Goal: Task Accomplishment & Management: Complete application form

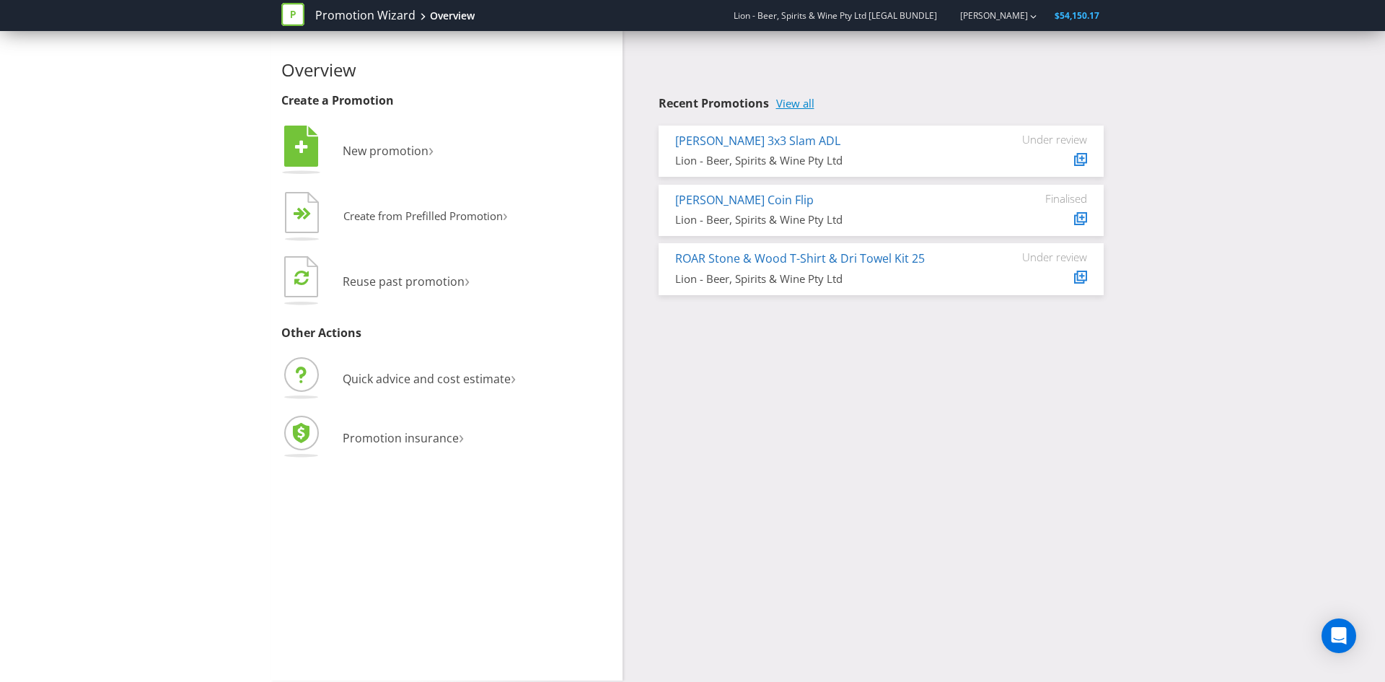
click at [809, 107] on link "View all" at bounding box center [795, 103] width 38 height 12
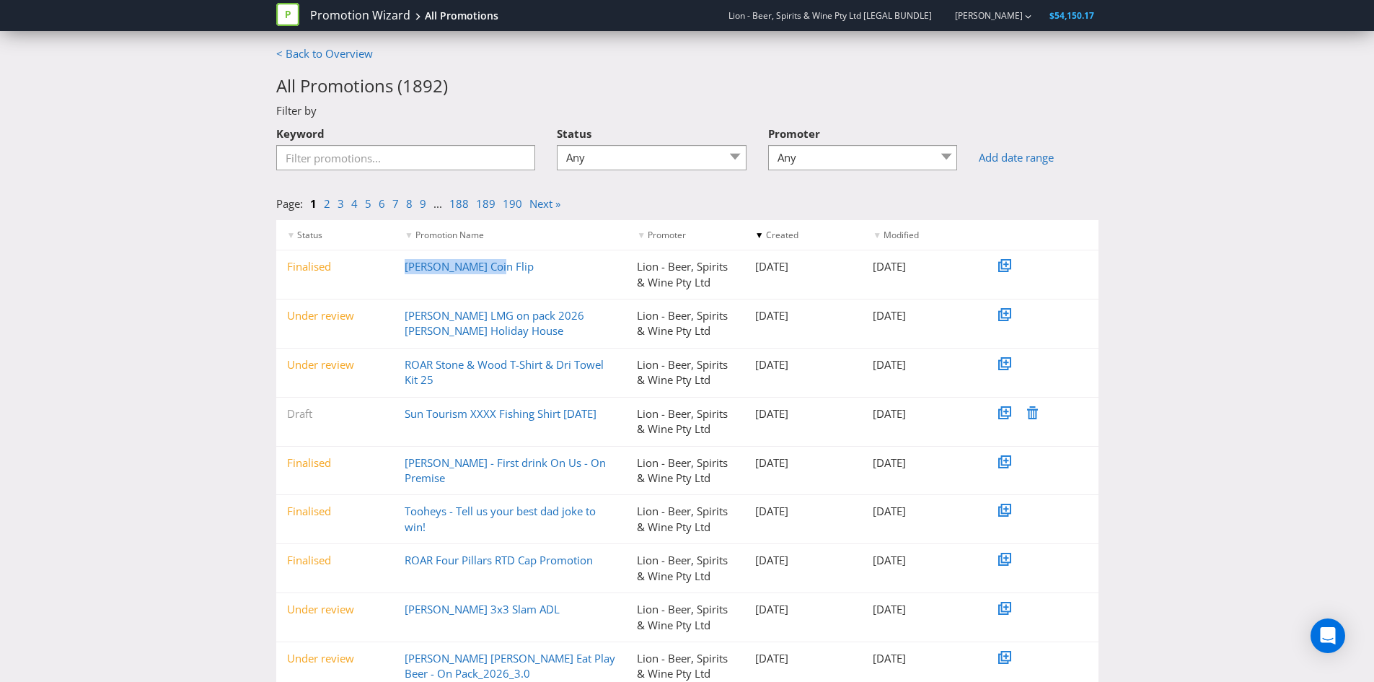
drag, startPoint x: 515, startPoint y: 263, endPoint x: 388, endPoint y: 272, distance: 127.3
click at [388, 272] on div "Finalised [PERSON_NAME] Coin Flip Lion - Beer, Spirits & Wine Pty Ltd [DATE] [D…" at bounding box center [687, 274] width 822 height 48
copy div "[PERSON_NAME] Coin Flip"
click at [421, 150] on input "Keyword" at bounding box center [406, 157] width 260 height 25
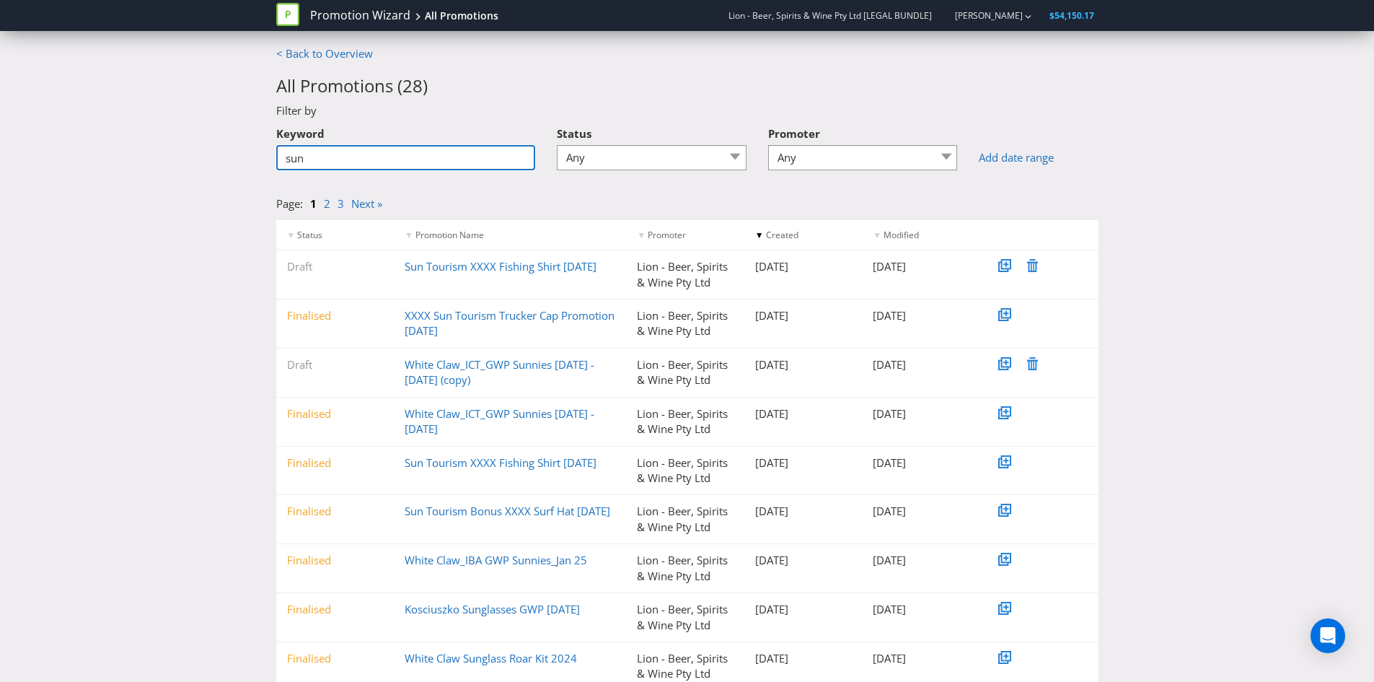
type input "sun"
click at [1226, 224] on div "< Back to Overview All Promotions ( 28 ) Filter by Keyword sun Status Any Draft…" at bounding box center [687, 411] width 1374 height 731
click at [436, 267] on link "Sun Tourism XXXX Fishing Shirt [DATE]" at bounding box center [501, 266] width 192 height 14
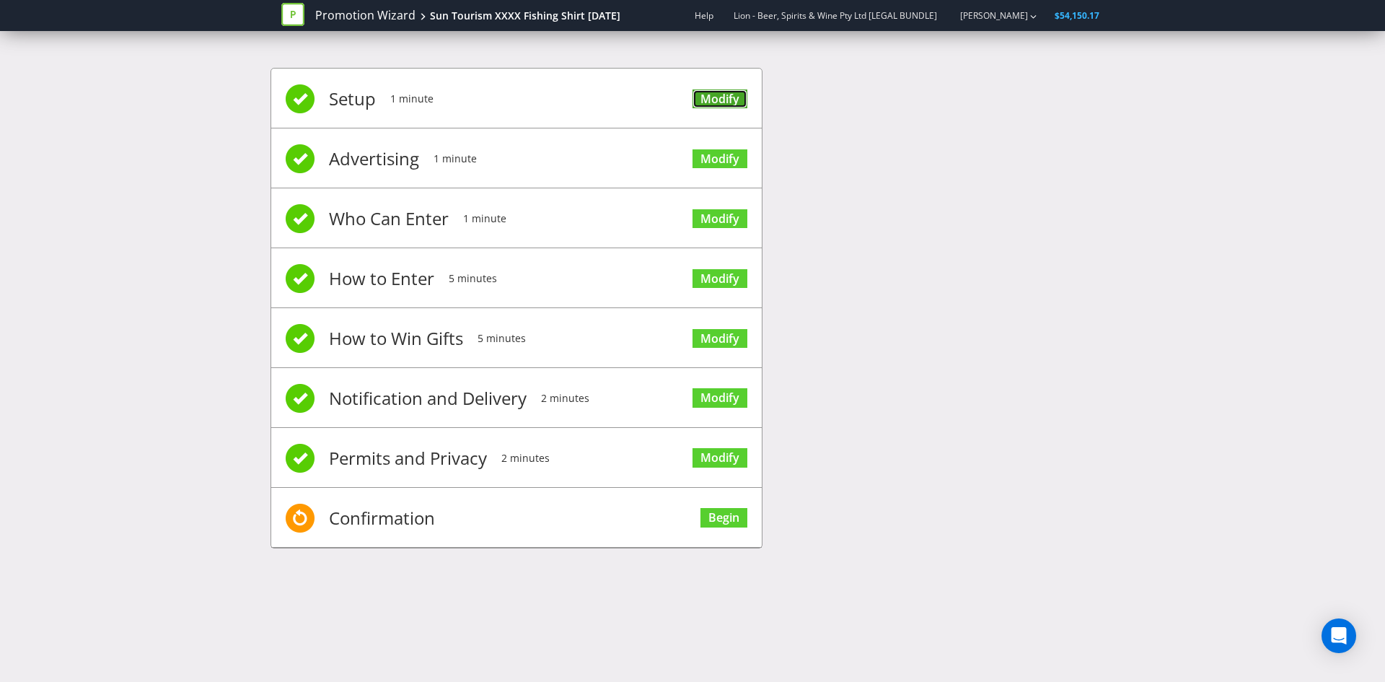
click at [704, 101] on link "Modify" at bounding box center [720, 98] width 55 height 19
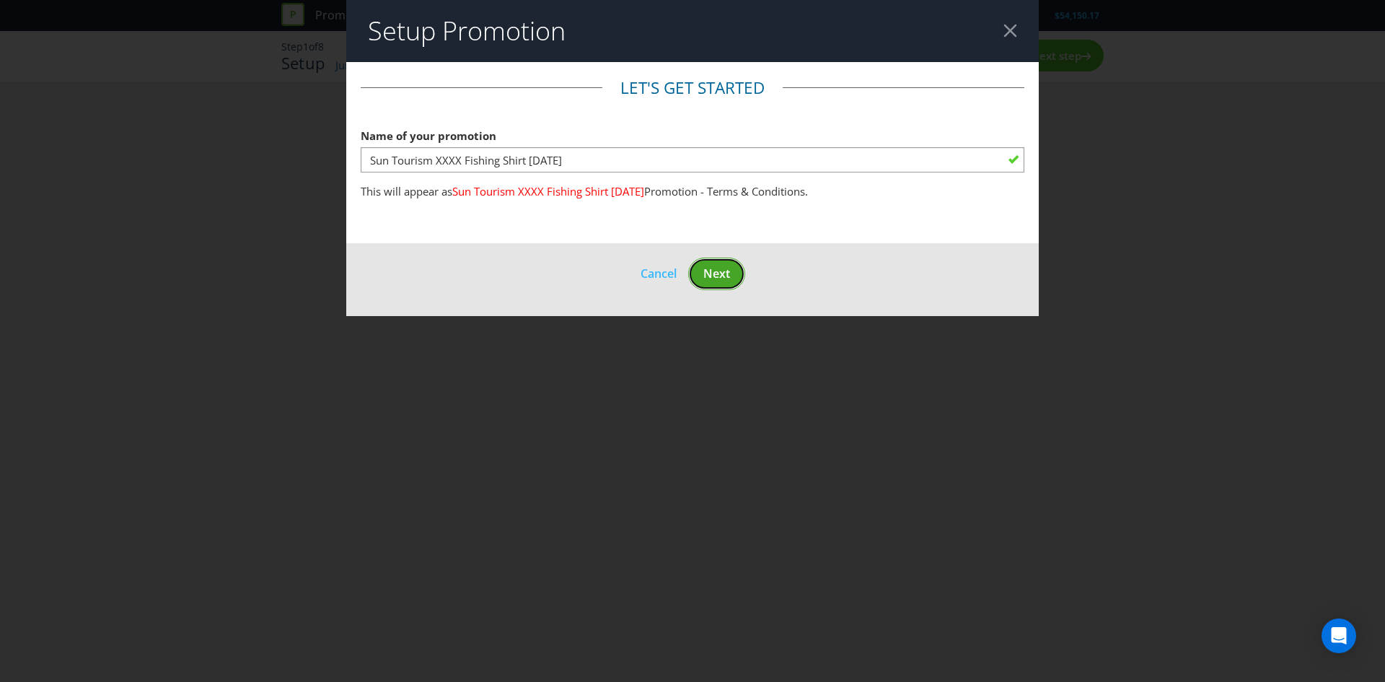
click at [716, 268] on span "Next" at bounding box center [716, 273] width 27 height 16
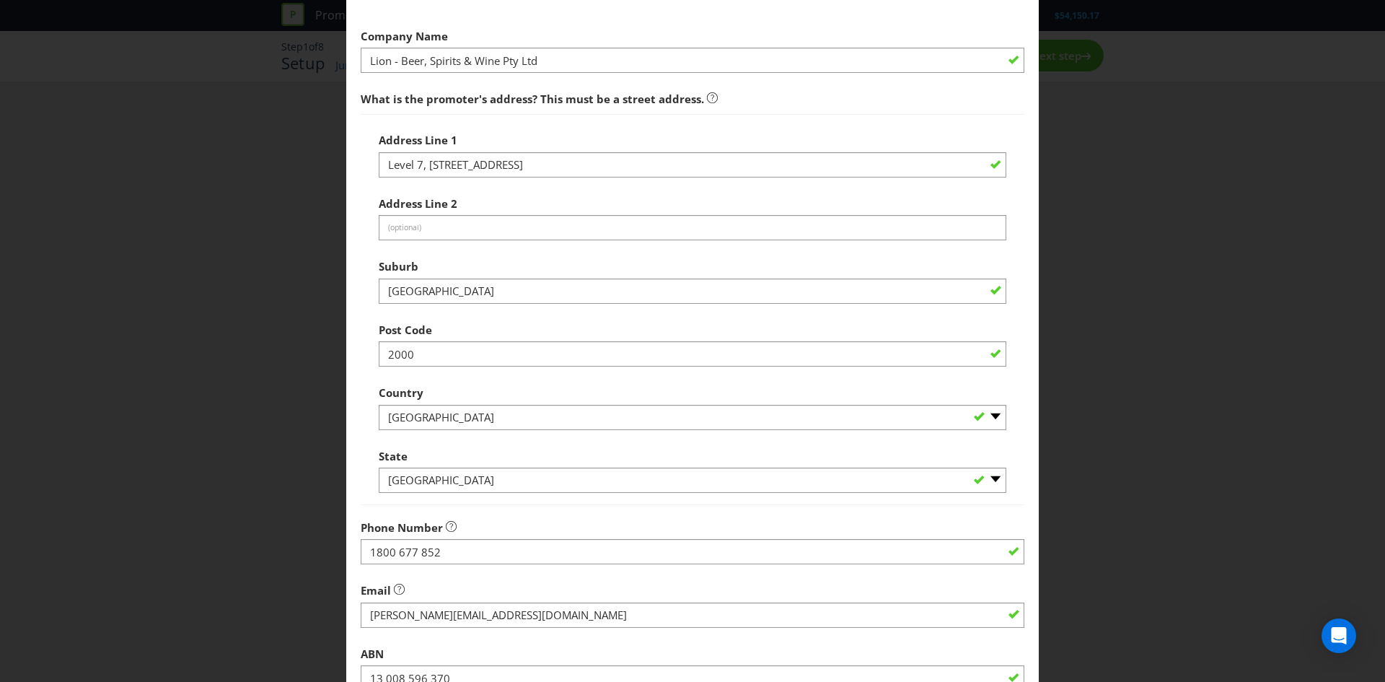
scroll to position [260, 0]
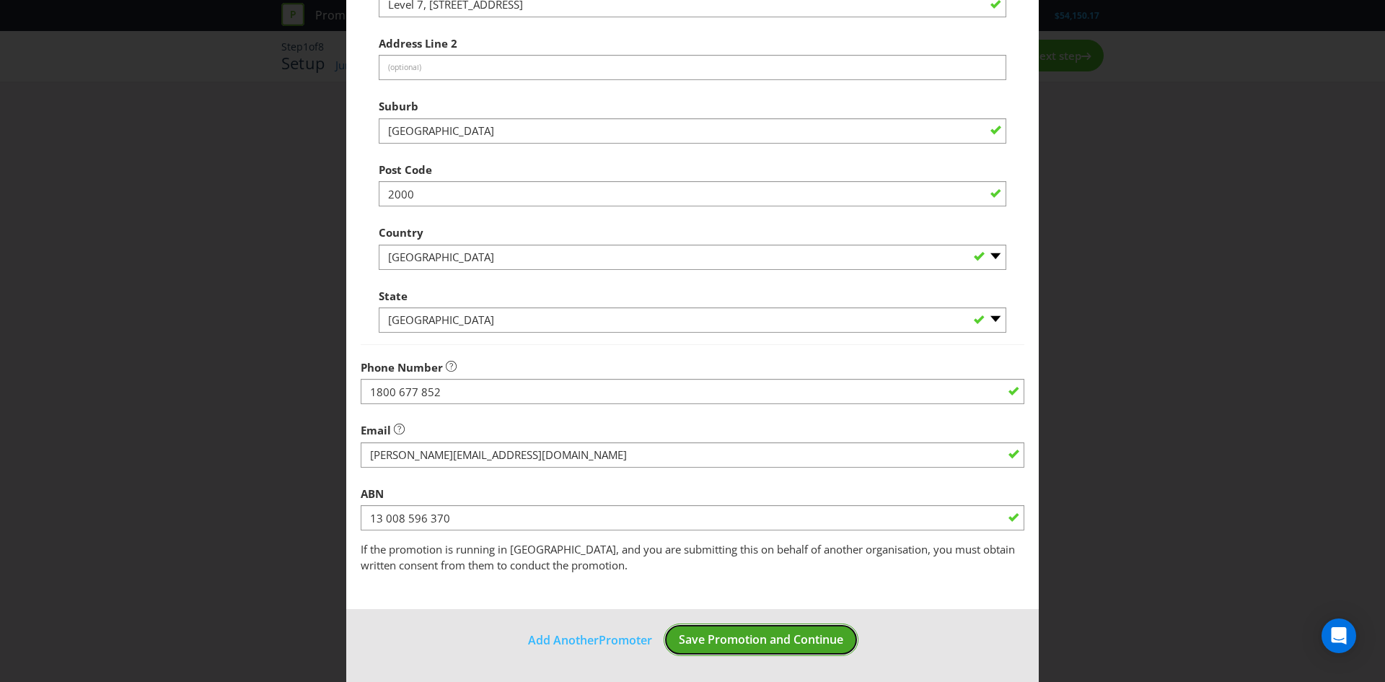
click at [741, 641] on span "Save Promotion and Continue" at bounding box center [761, 639] width 164 height 16
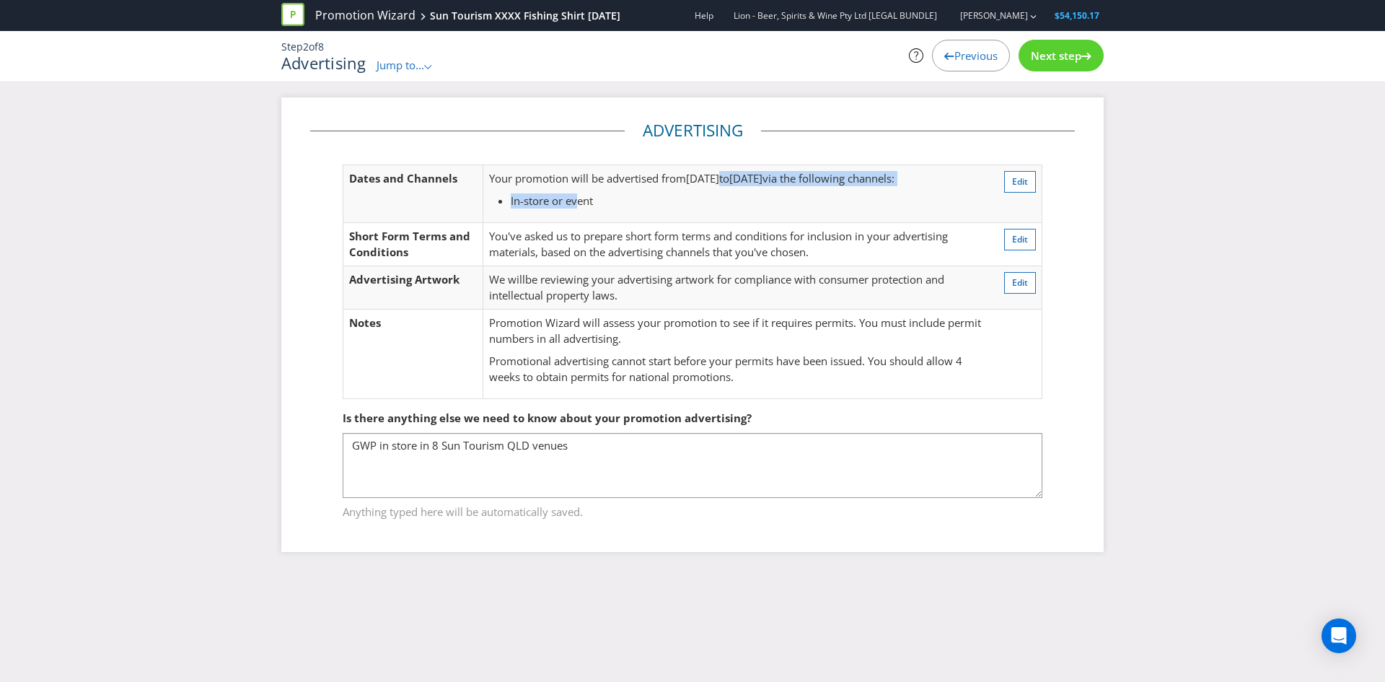
drag, startPoint x: 646, startPoint y: 188, endPoint x: 724, endPoint y: 181, distance: 78.2
click at [724, 181] on td "Your promotion will be advertised from [DATE] to [DATE] via the following chann…" at bounding box center [736, 193] width 507 height 58
click at [721, 201] on li "In-store or event" at bounding box center [747, 200] width 473 height 15
drag, startPoint x: 663, startPoint y: 178, endPoint x: 751, endPoint y: 186, distance: 88.4
click at [751, 186] on td "Your promotion will be advertised from [DATE] to [DATE] via the following chann…" at bounding box center [736, 193] width 507 height 58
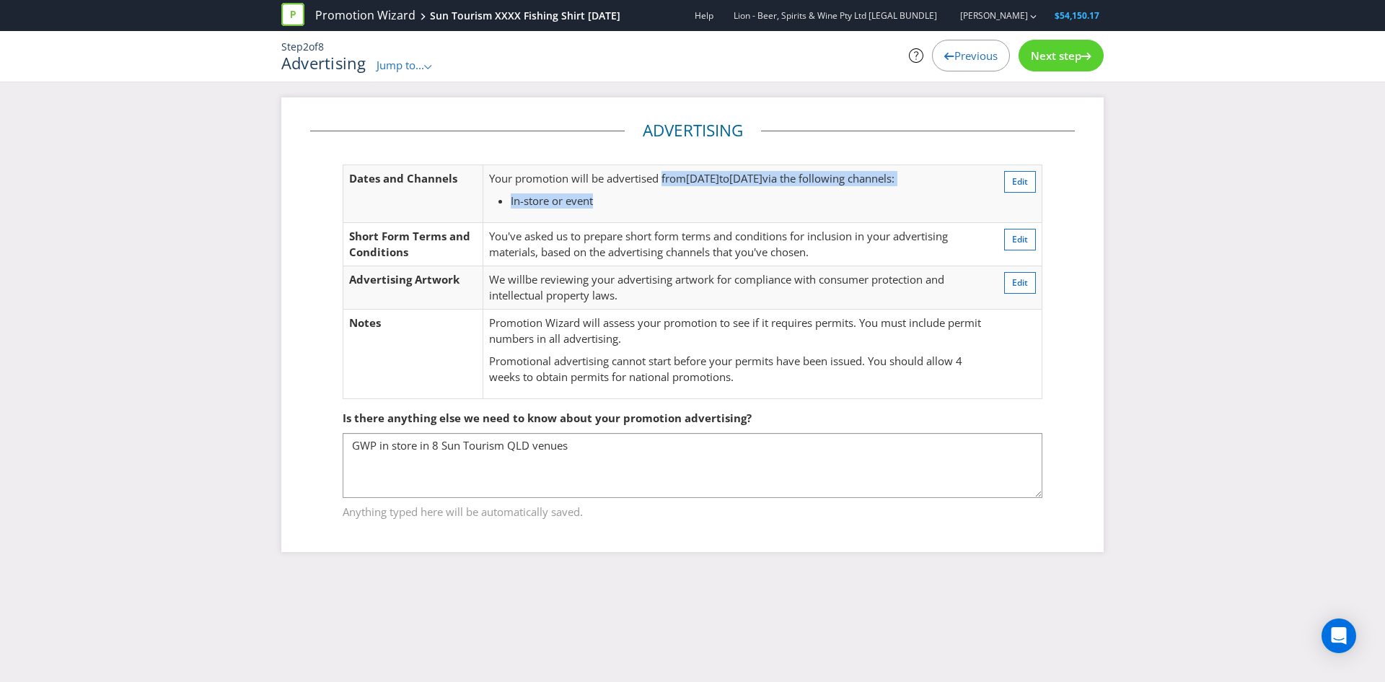
click at [749, 216] on td "Your promotion will be advertised from [DATE] to [DATE] via the following chann…" at bounding box center [736, 193] width 507 height 58
click at [1054, 58] on span "Next step" at bounding box center [1056, 55] width 50 height 14
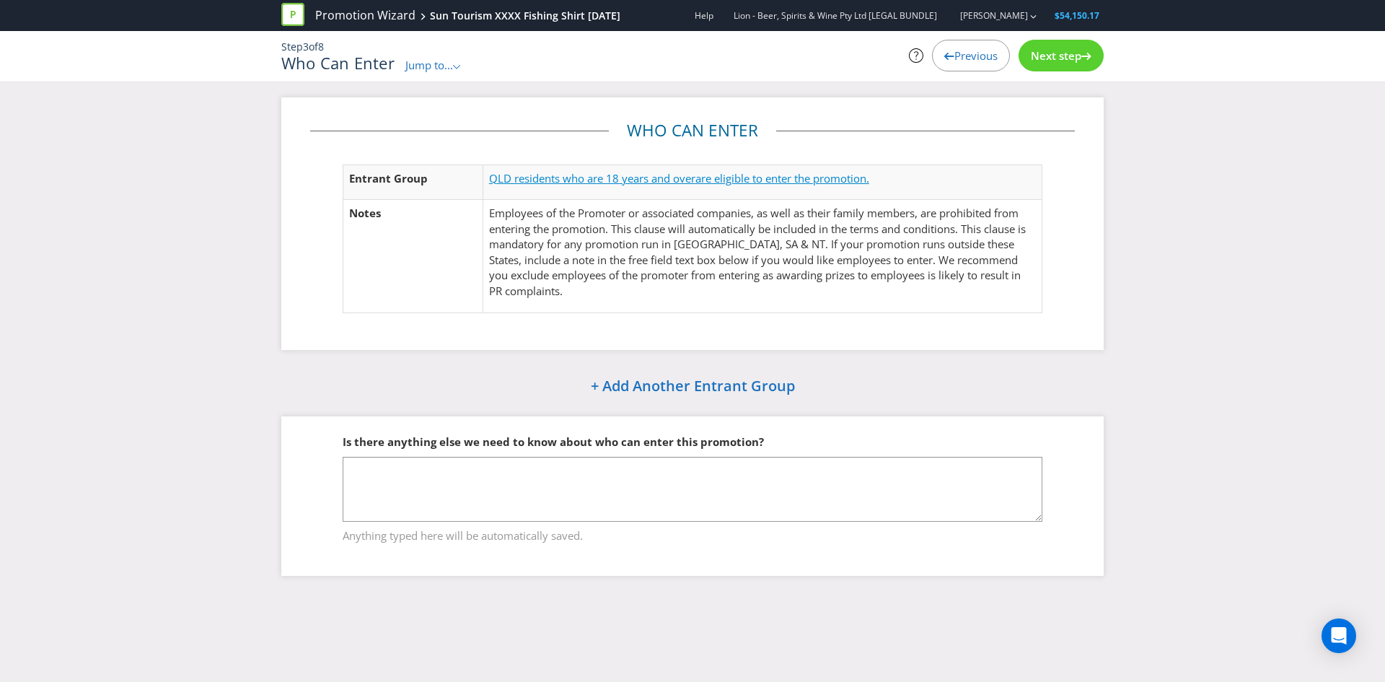
click at [685, 177] on span "QLD residents who are 18 years and over" at bounding box center [592, 178] width 206 height 14
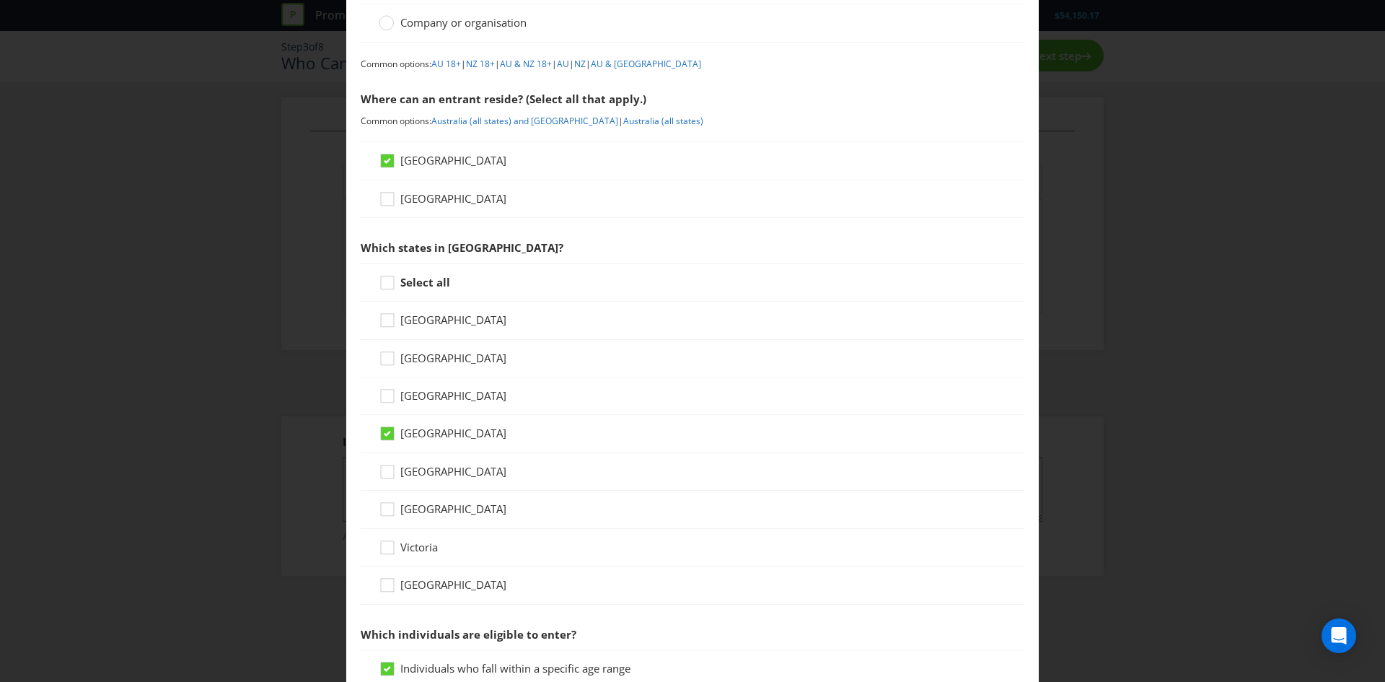
scroll to position [144, 0]
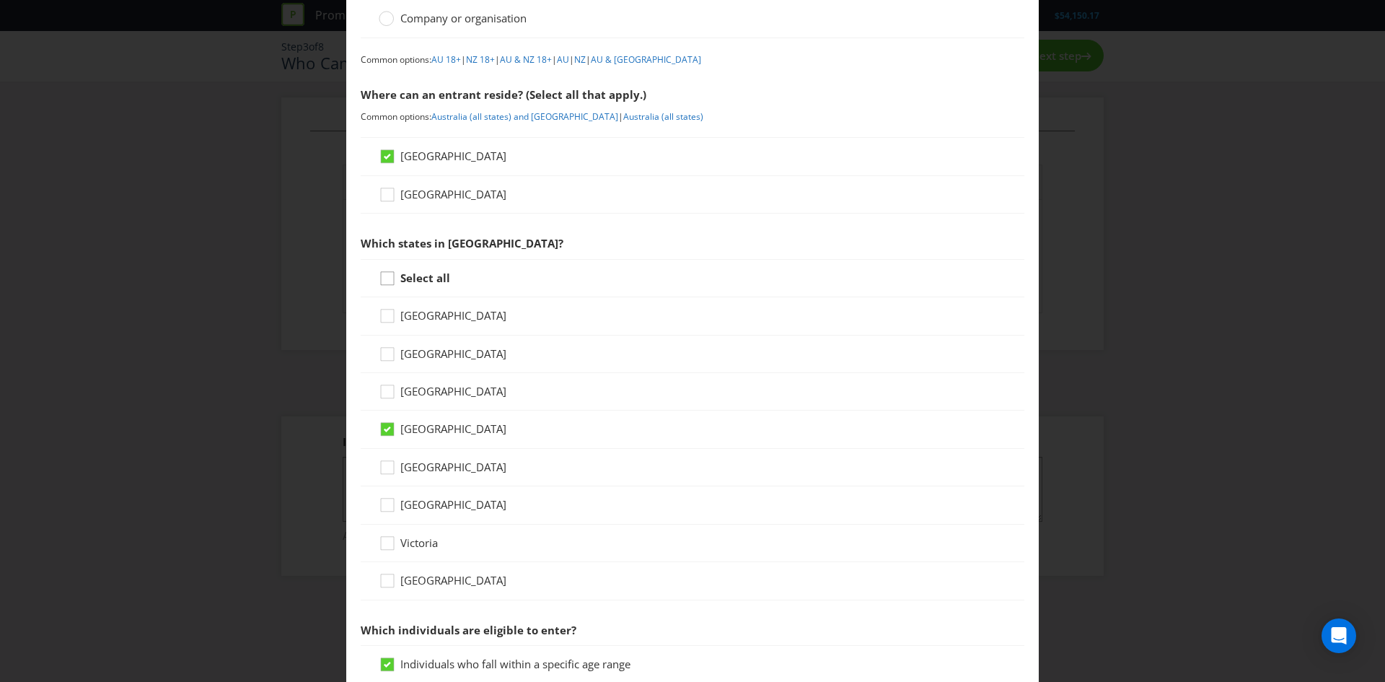
click at [381, 280] on icon at bounding box center [387, 278] width 13 height 13
click at [0, 0] on input "Select all" at bounding box center [0, 0] width 0 height 0
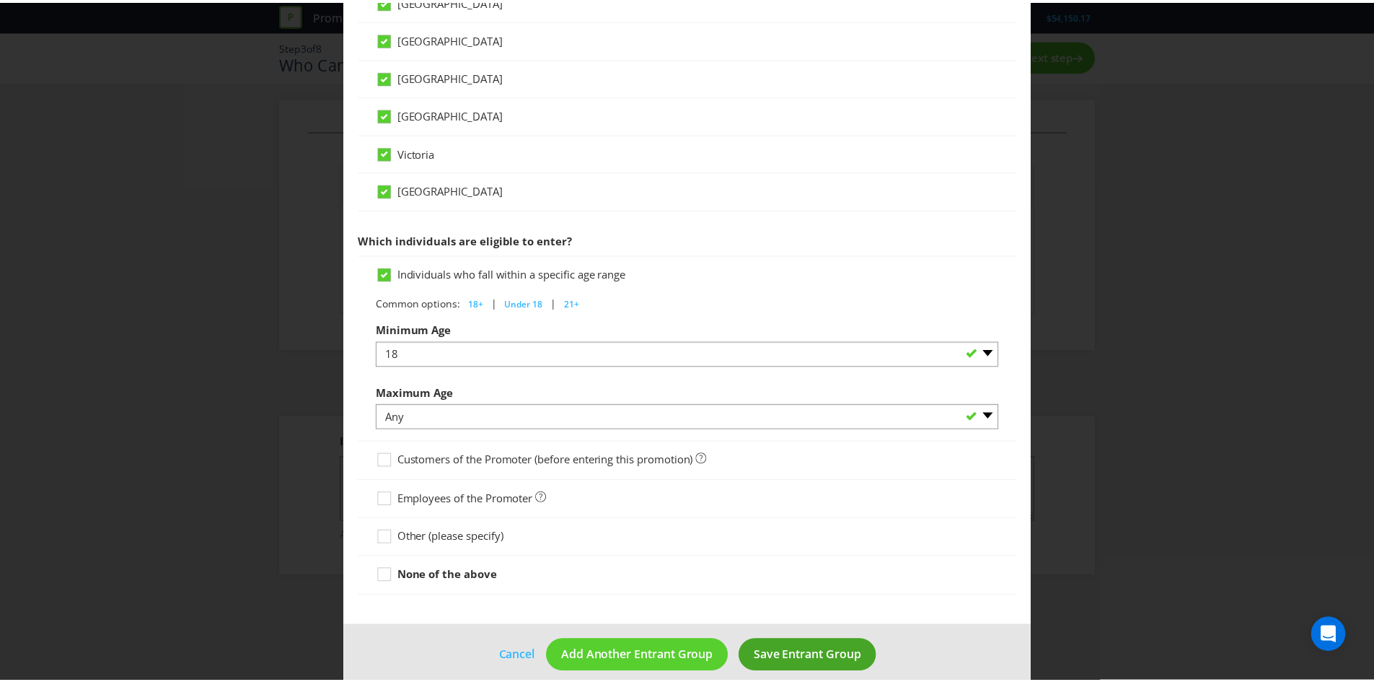
scroll to position [551, 0]
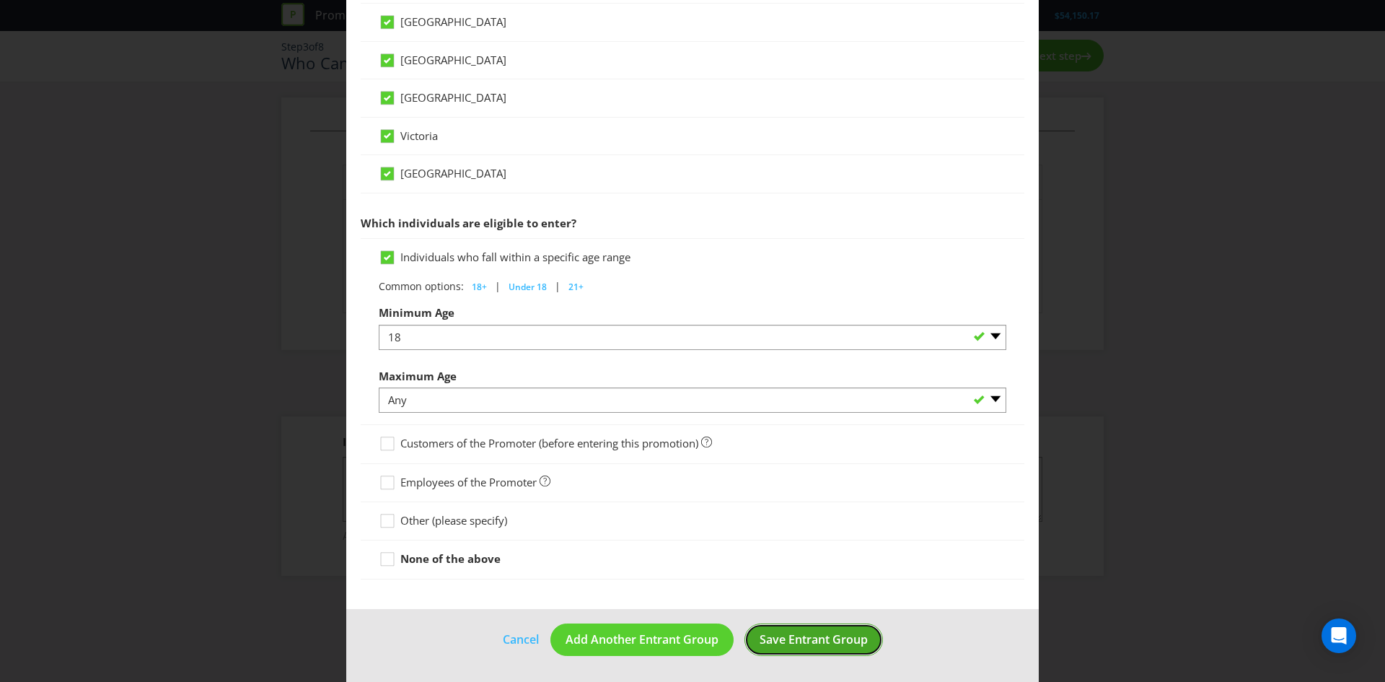
click at [780, 645] on span "Save Entrant Group" at bounding box center [814, 639] width 108 height 16
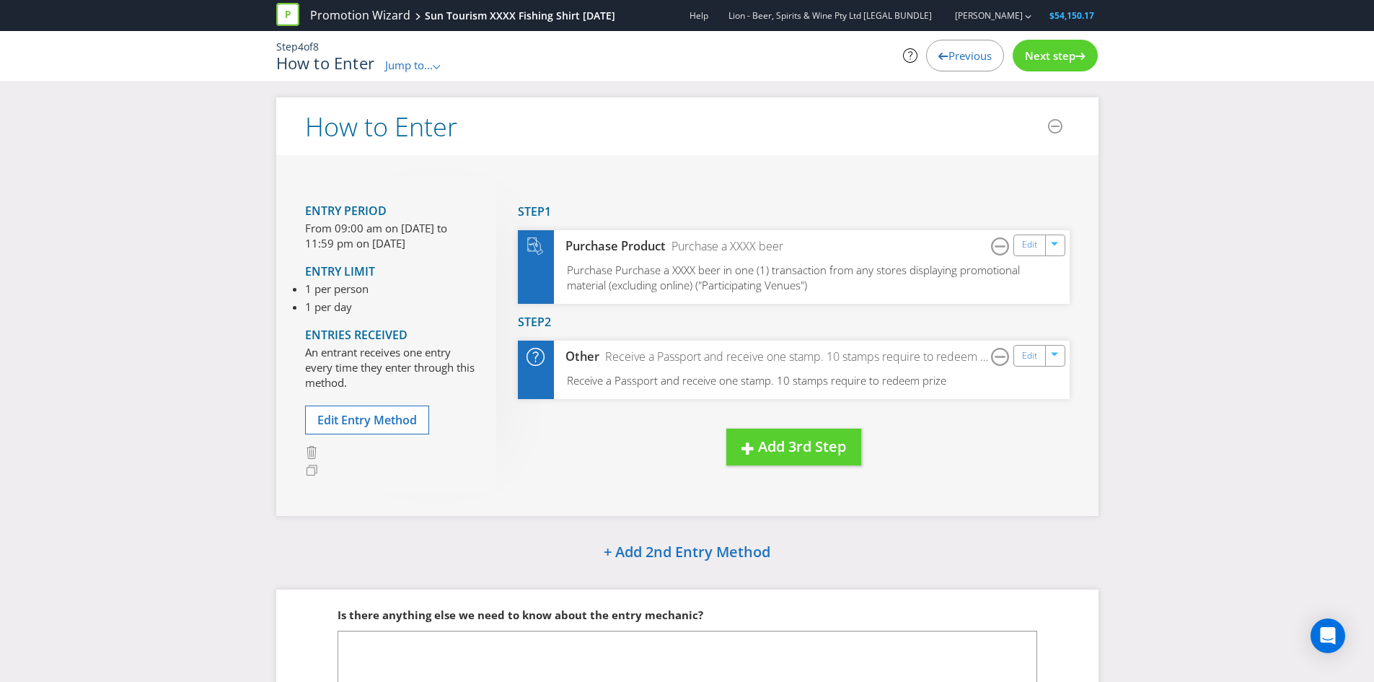
click at [1056, 56] on span "Next step" at bounding box center [1050, 55] width 50 height 14
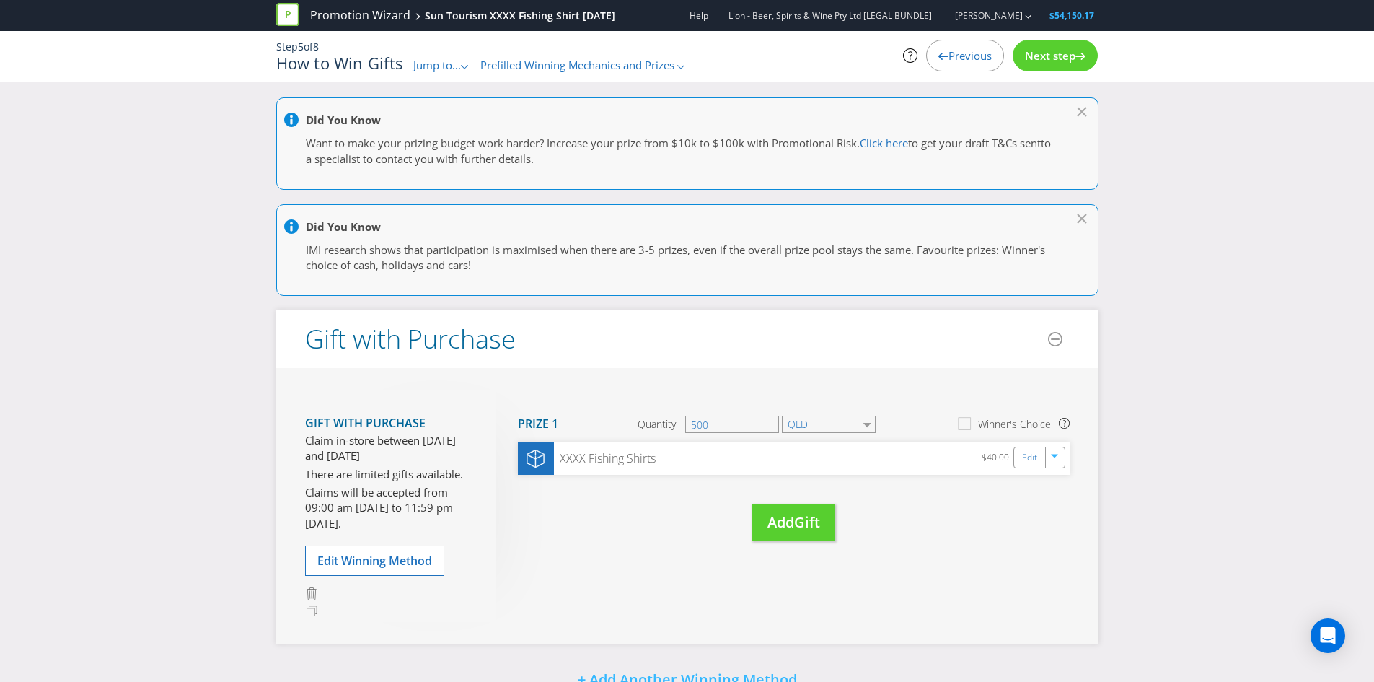
click at [1050, 67] on div "Next step" at bounding box center [1055, 56] width 85 height 32
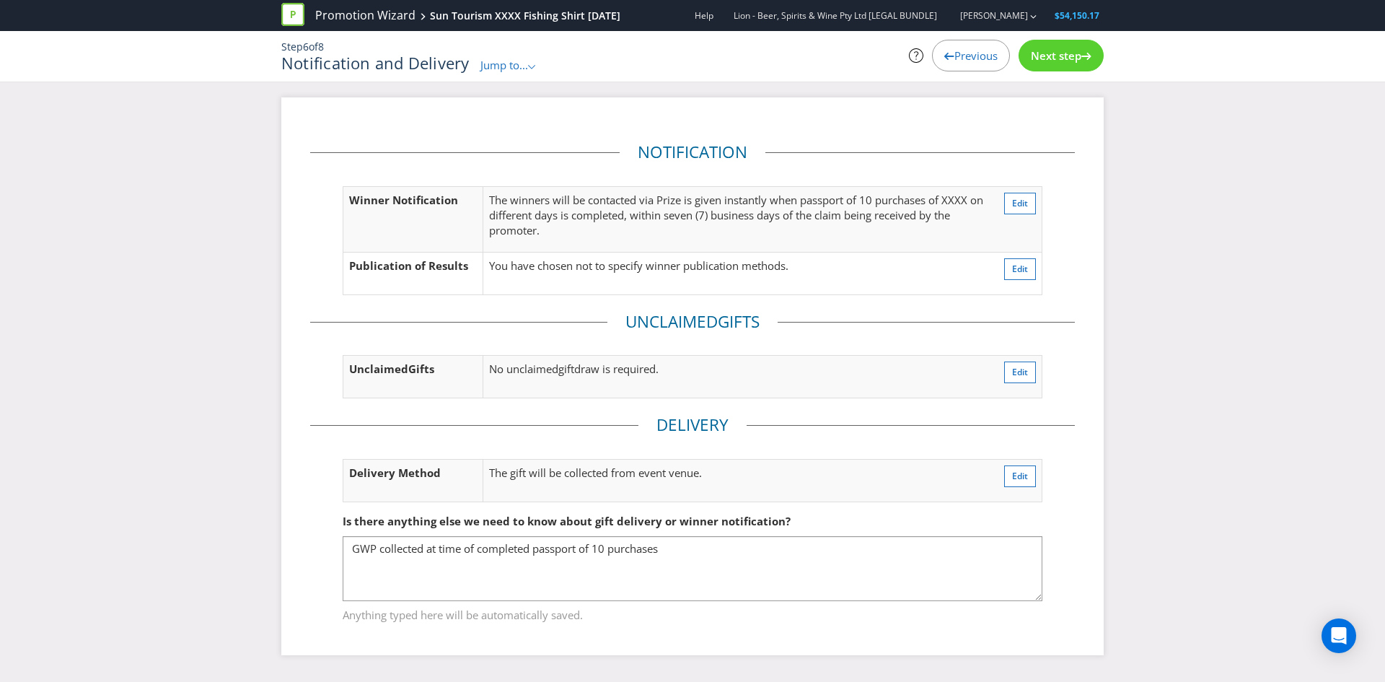
click at [1050, 67] on div "Next step" at bounding box center [1061, 56] width 85 height 32
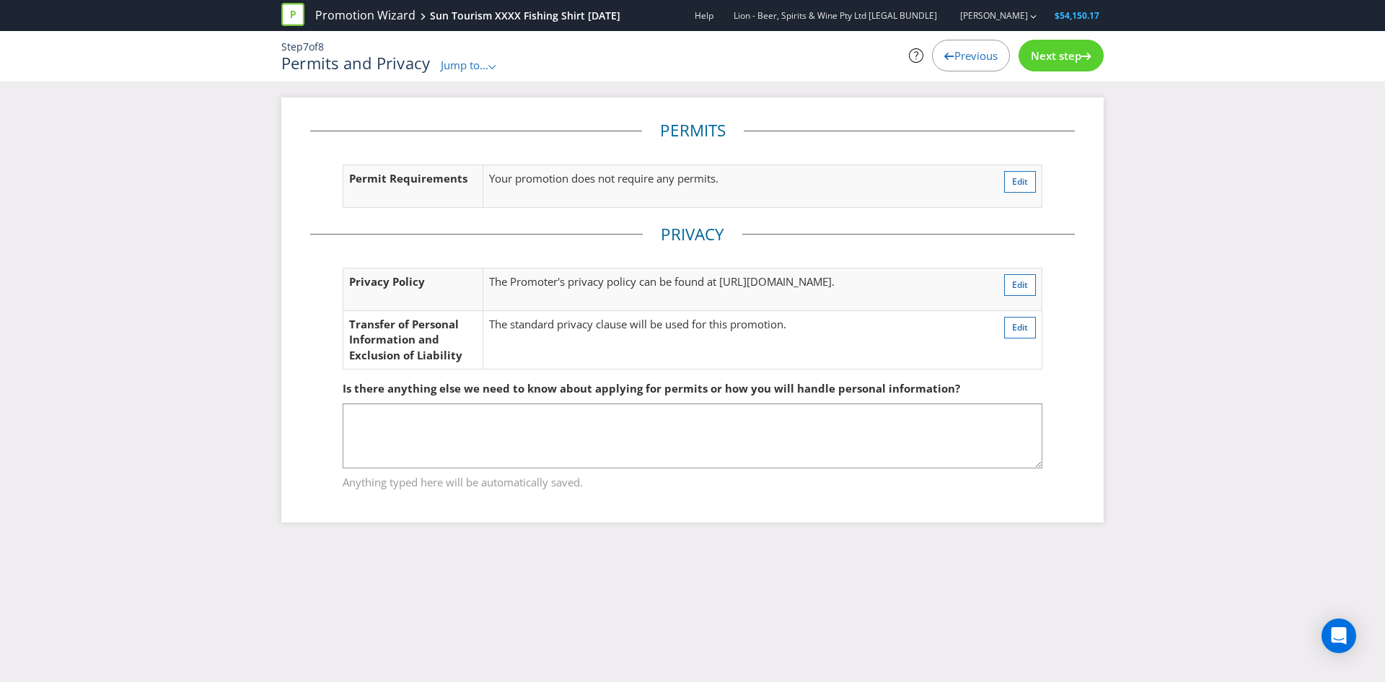
click at [1050, 67] on div "Next step" at bounding box center [1061, 56] width 85 height 32
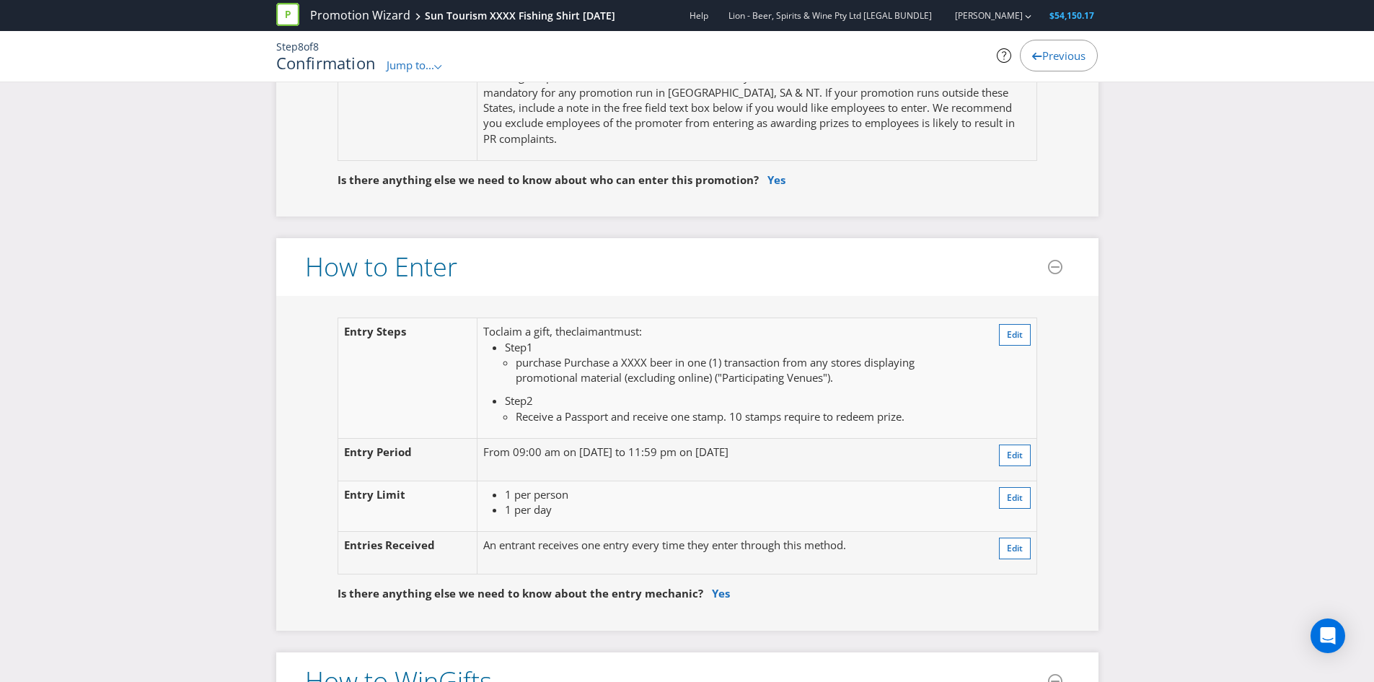
scroll to position [1226, 0]
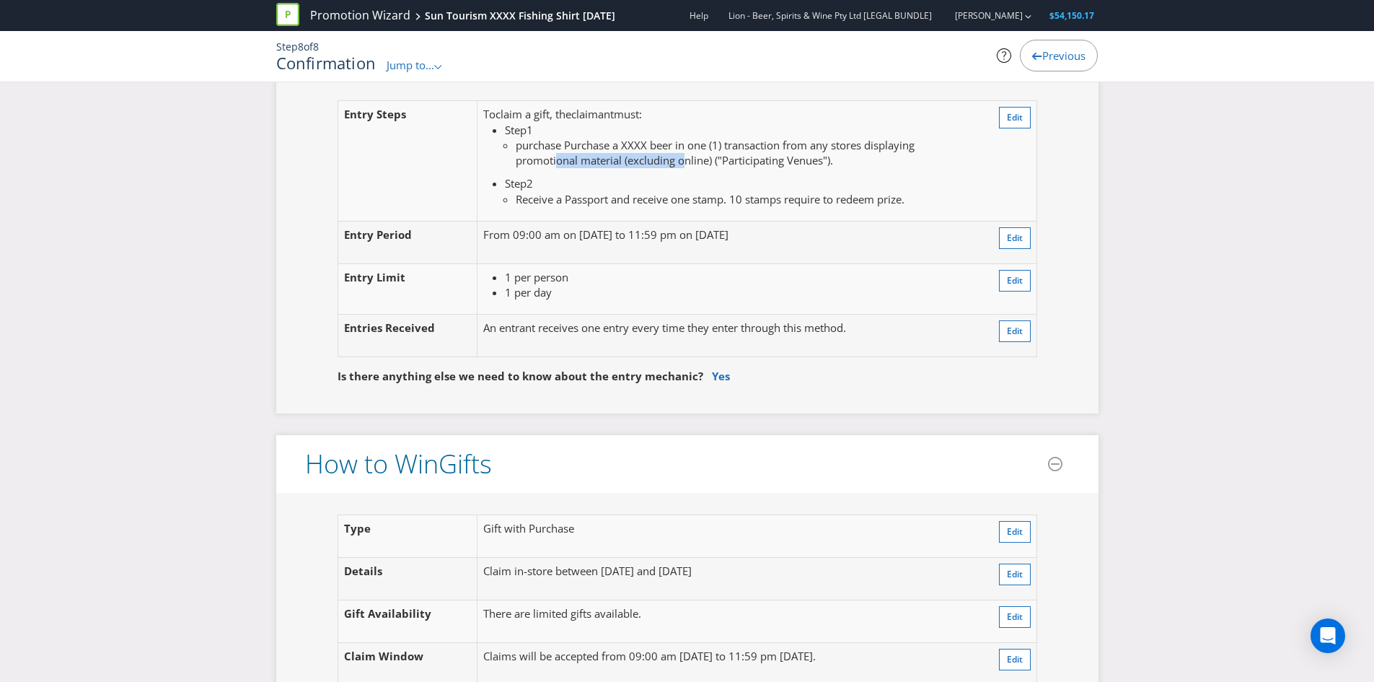
drag, startPoint x: 558, startPoint y: 159, endPoint x: 691, endPoint y: 167, distance: 133.0
click at [690, 167] on span "purchase Purchase a XXXX beer in one (1) transaction from any stores displaying…" at bounding box center [715, 153] width 399 height 30
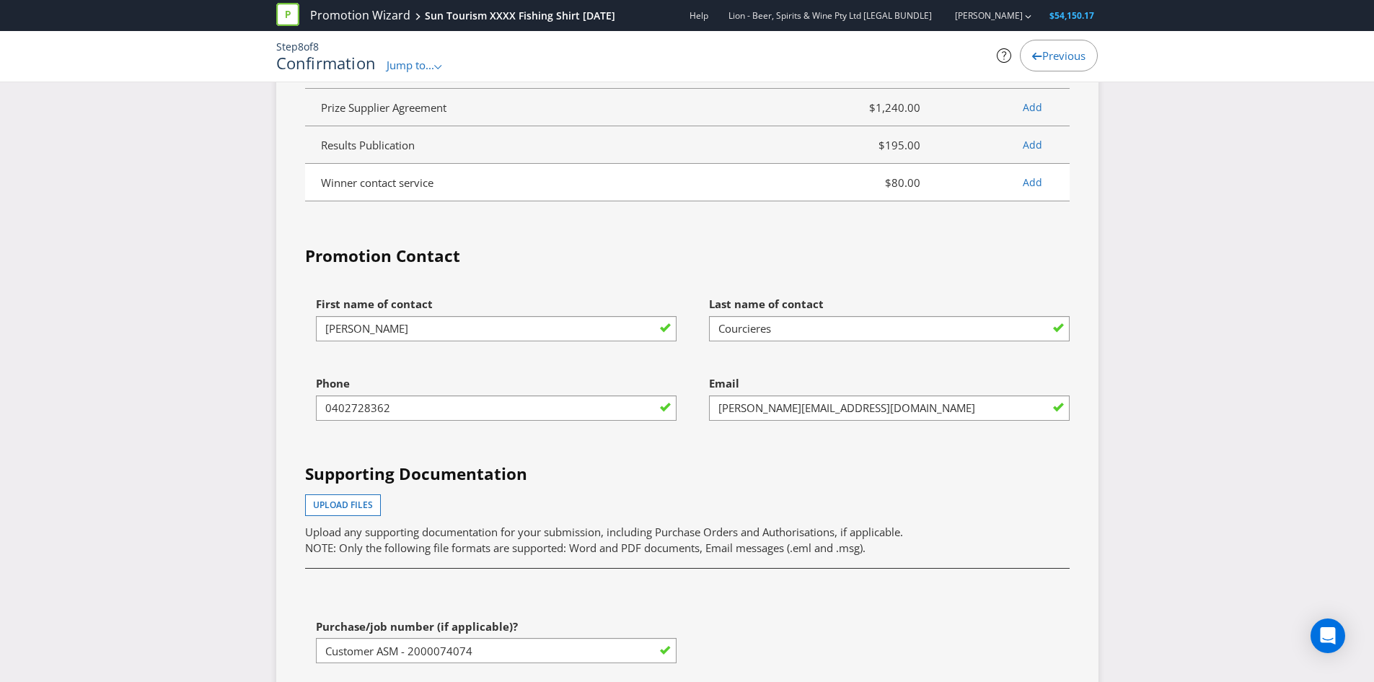
scroll to position [3543, 0]
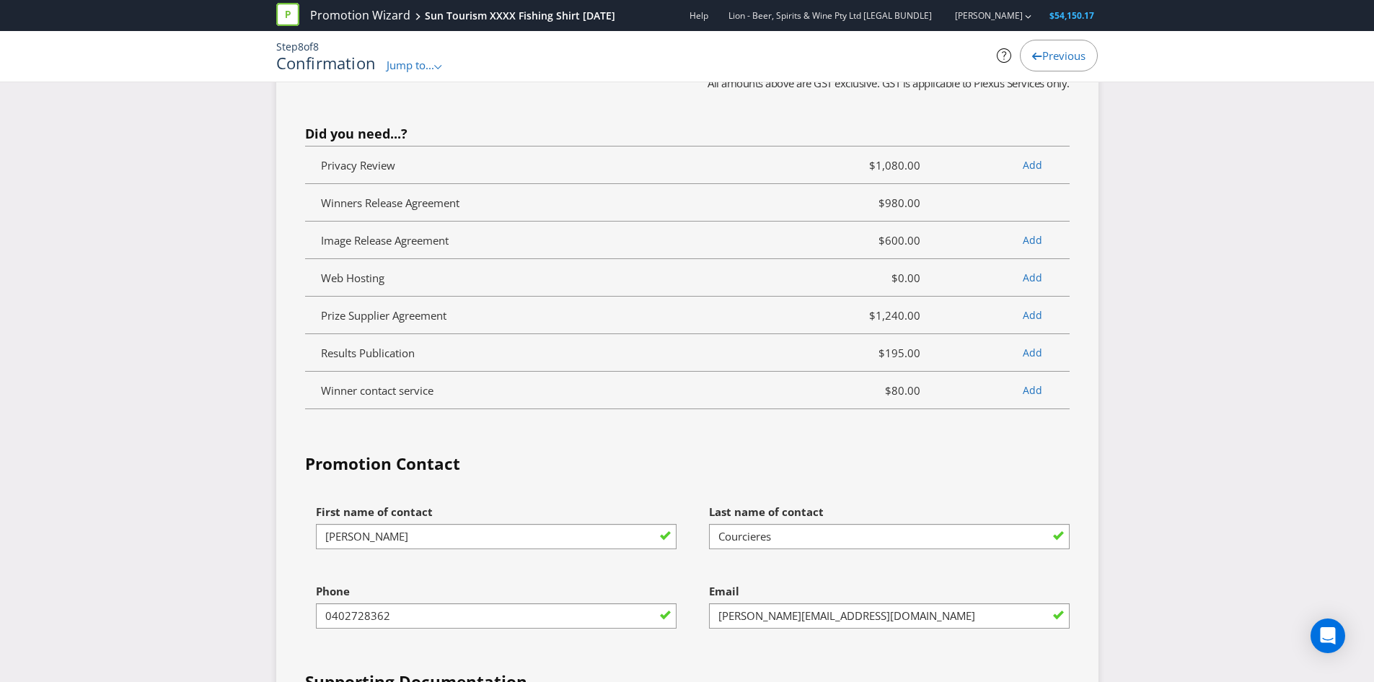
click at [1047, 63] on div "Previous" at bounding box center [1059, 56] width 78 height 32
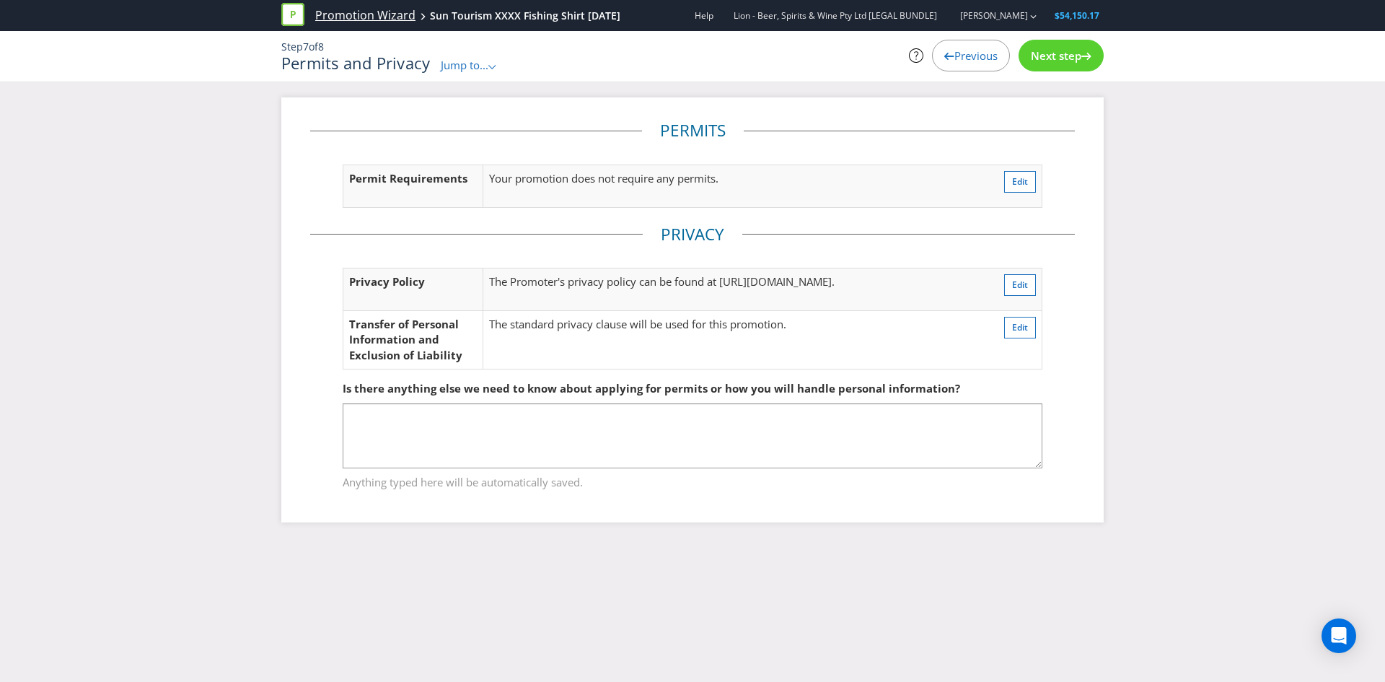
click at [371, 12] on link "Promotion Wizard" at bounding box center [365, 15] width 100 height 17
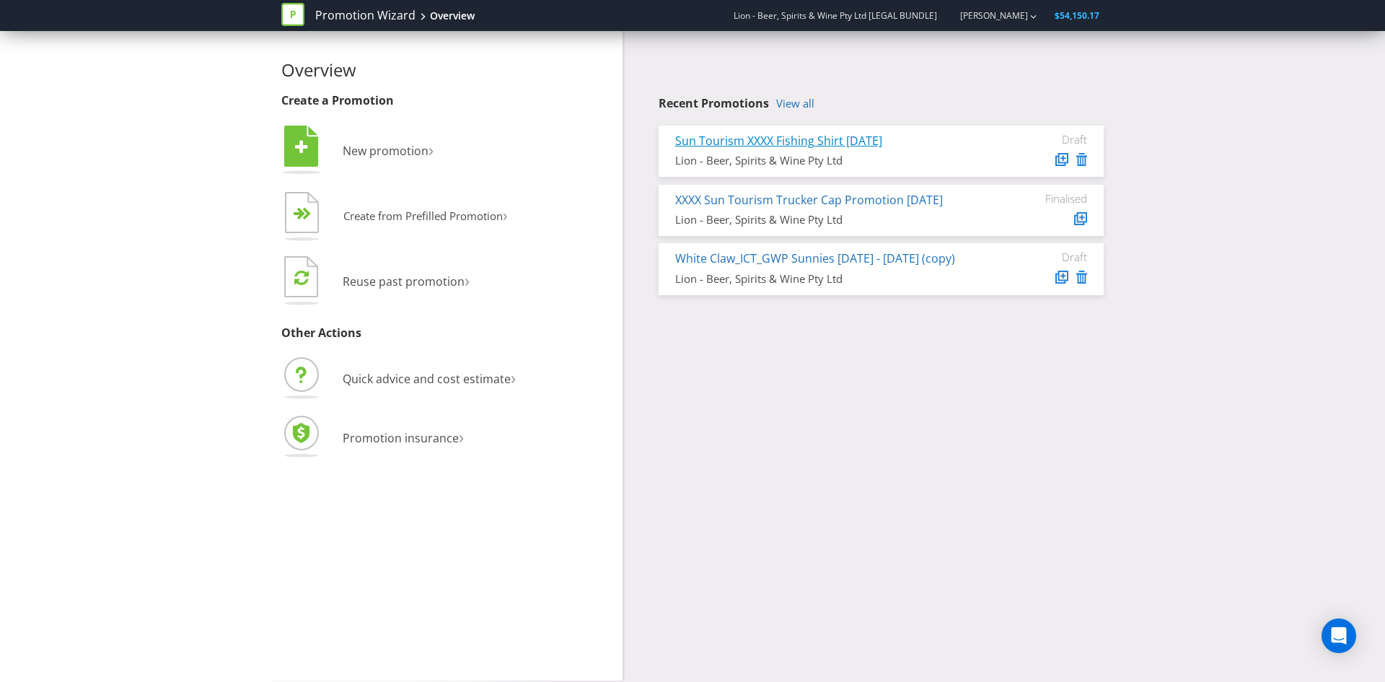
click at [819, 140] on link "Sun Tourism XXXX Fishing Shirt [DATE]" at bounding box center [778, 141] width 207 height 16
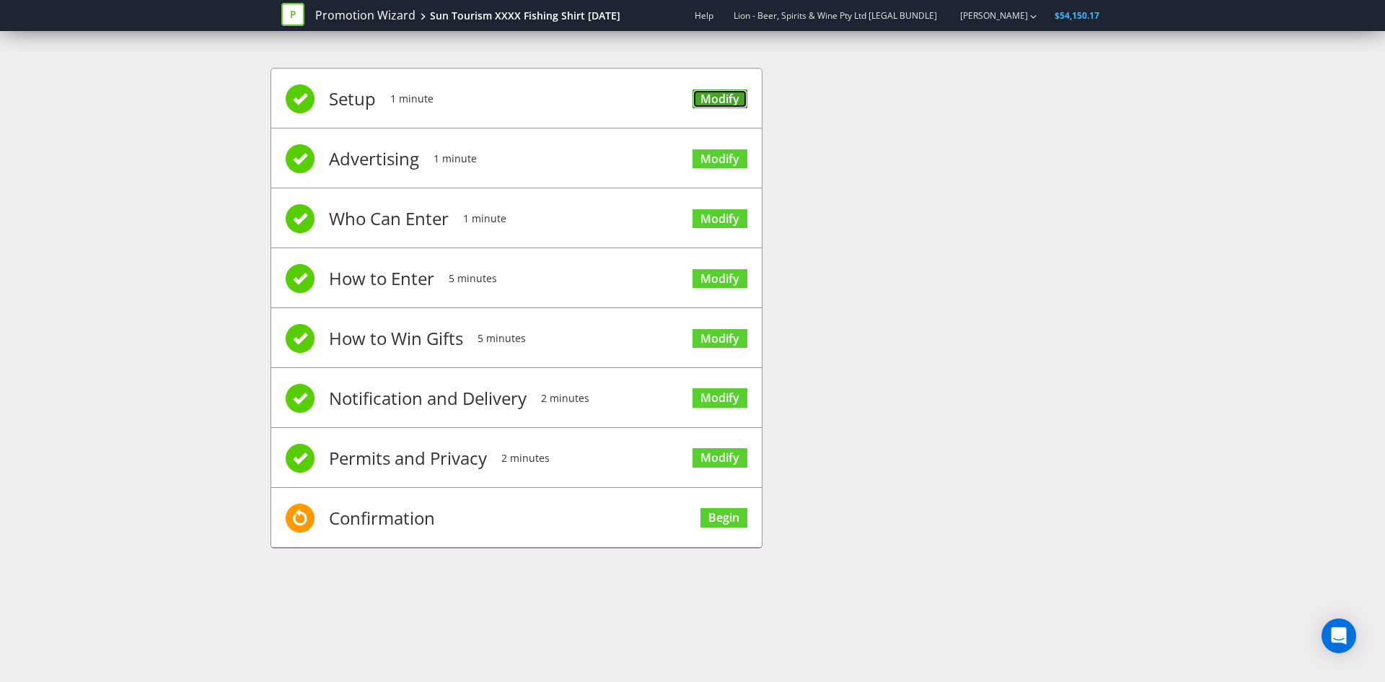
click at [724, 102] on link "Modify" at bounding box center [720, 98] width 55 height 19
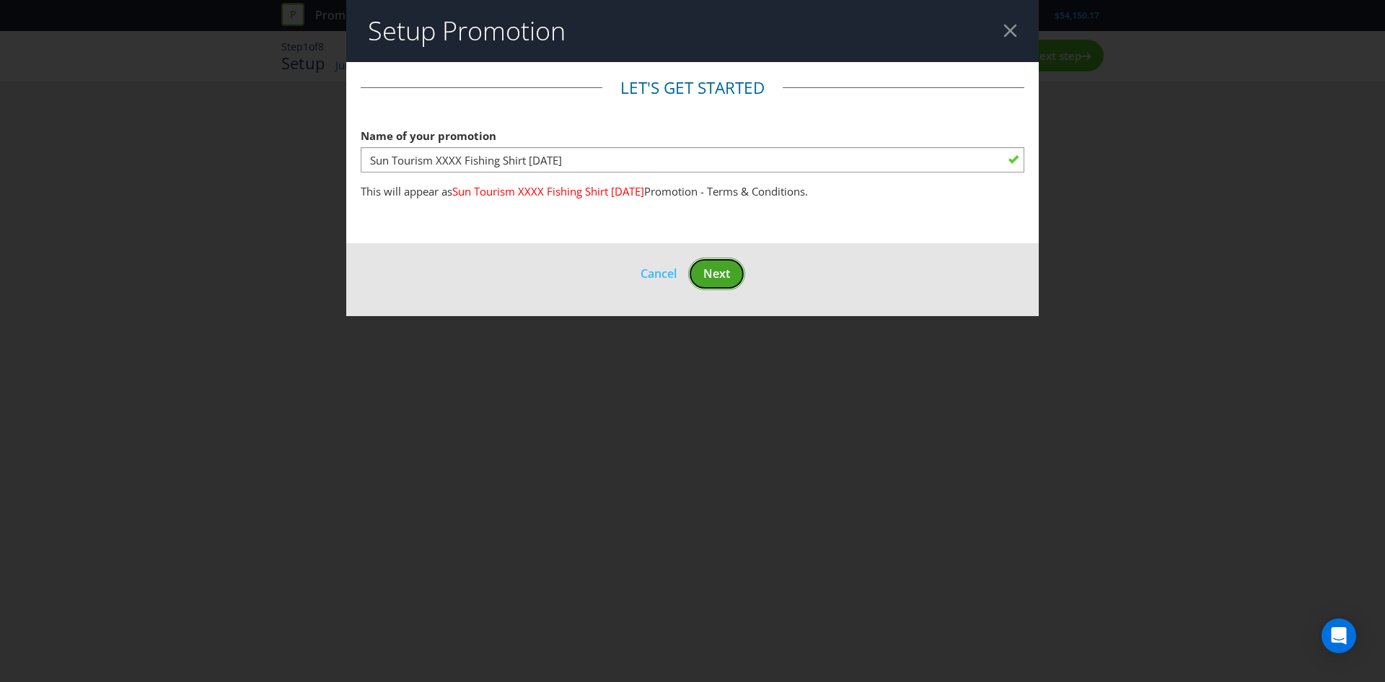
click at [727, 276] on span "Next" at bounding box center [716, 273] width 27 height 16
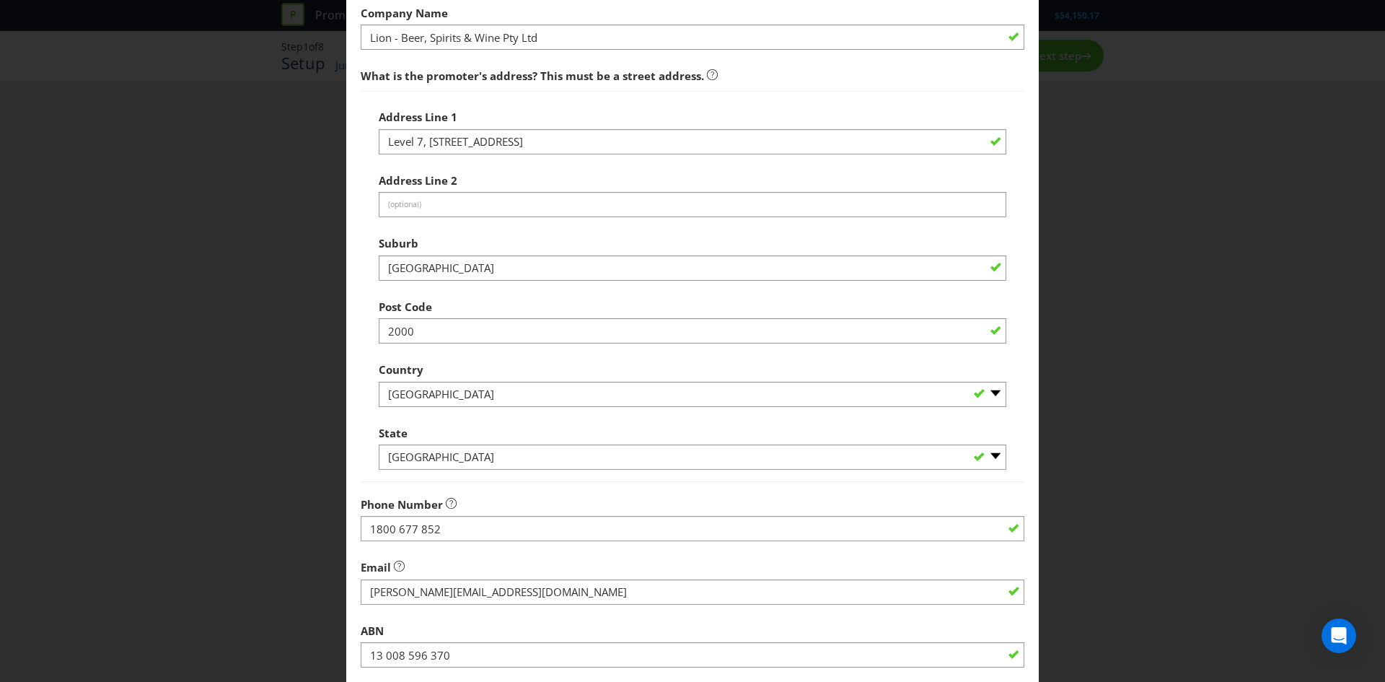
scroll to position [260, 0]
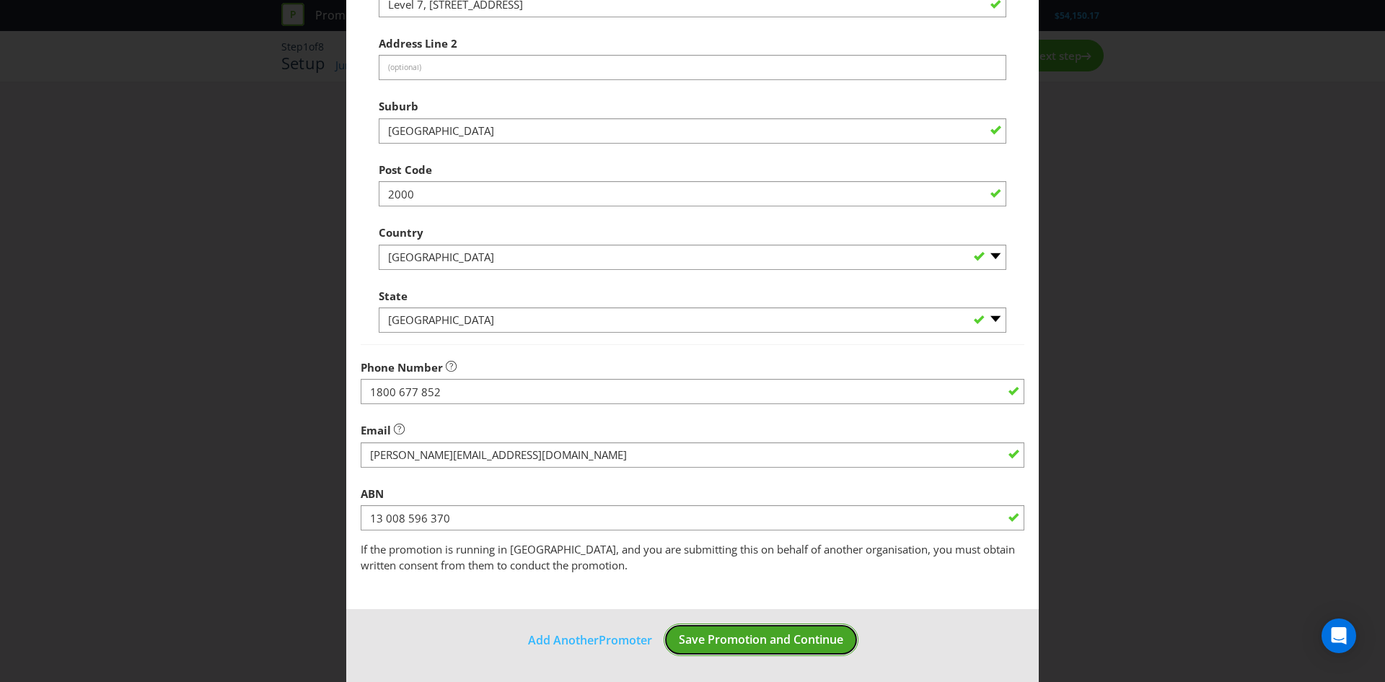
click at [721, 636] on span "Save Promotion and Continue" at bounding box center [761, 639] width 164 height 16
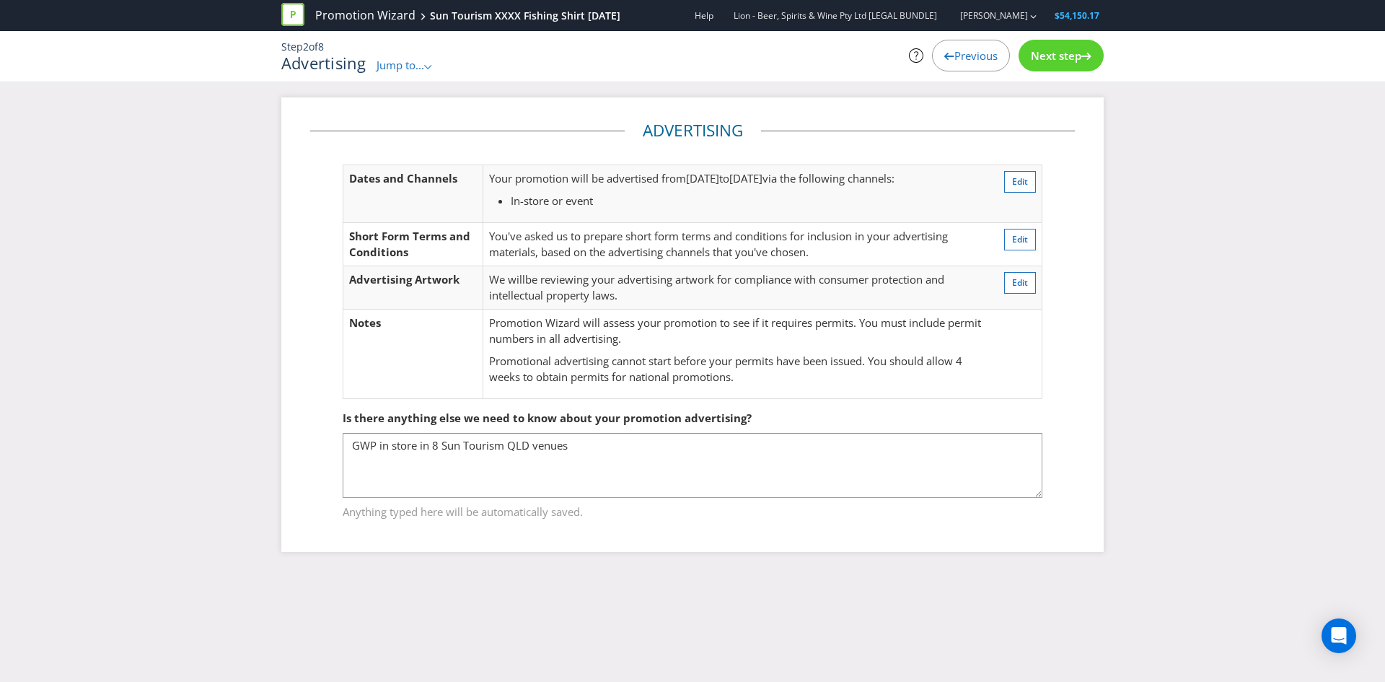
click at [1045, 57] on span "Next step" at bounding box center [1056, 55] width 50 height 14
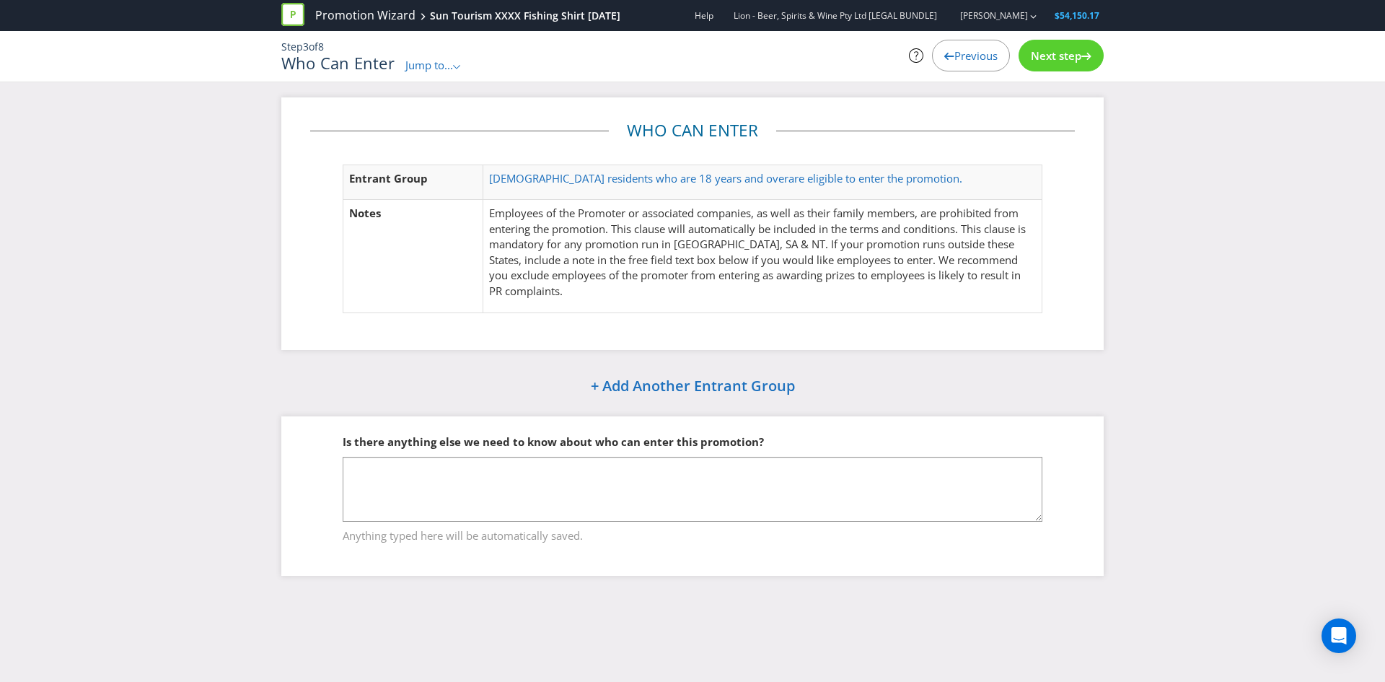
click at [390, 24] on div "Promotion Wizard Sun Tourism XXXX Fishing Shirt [DATE]" at bounding box center [456, 15] width 350 height 31
click at [387, 19] on link "Promotion Wizard" at bounding box center [365, 15] width 100 height 17
